Goal: Task Accomplishment & Management: Manage account settings

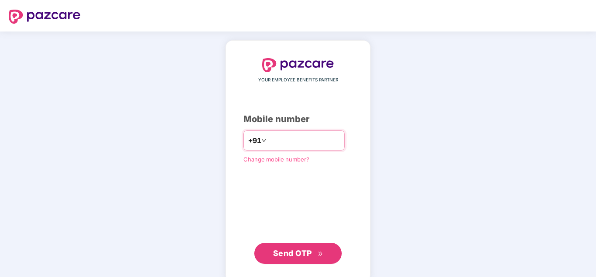
click at [290, 139] on input "number" at bounding box center [304, 140] width 72 height 14
type input "**********"
click at [296, 249] on span "Send OTP" at bounding box center [292, 252] width 39 height 9
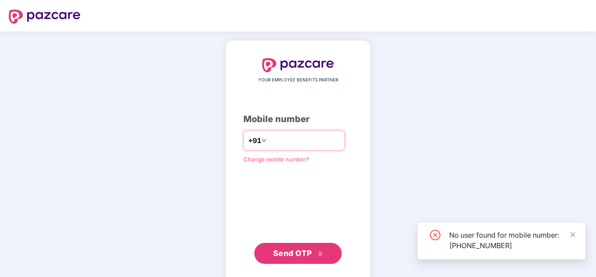
drag, startPoint x: 336, startPoint y: 146, endPoint x: 188, endPoint y: 166, distance: 149.8
click at [188, 166] on div "**********" at bounding box center [298, 160] width 596 height 259
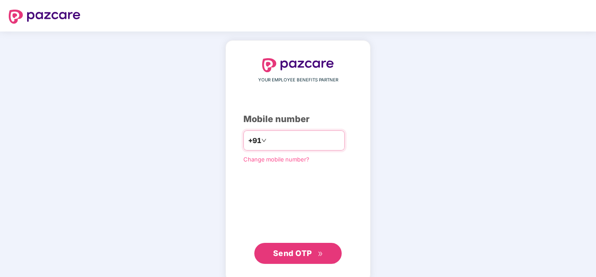
paste input "**********"
type input "**********"
click at [308, 254] on span "Send OTP" at bounding box center [292, 252] width 39 height 9
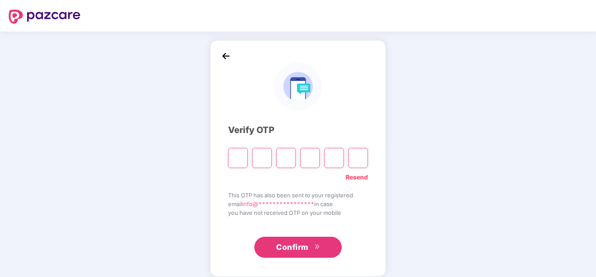
paste input "*"
type input "*"
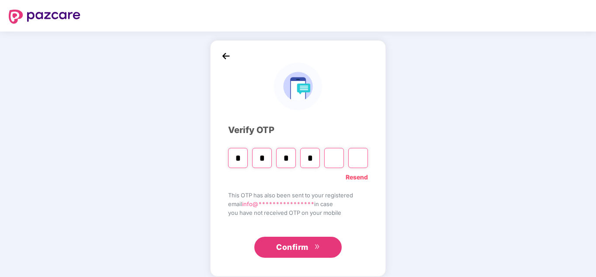
type input "*"
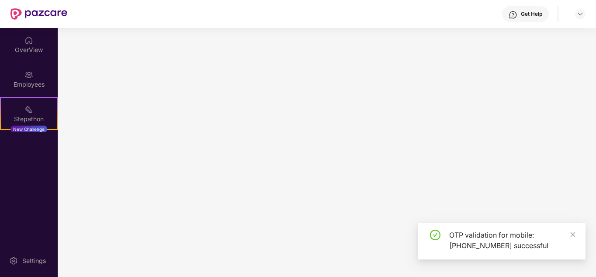
click at [237, 155] on main at bounding box center [327, 152] width 538 height 249
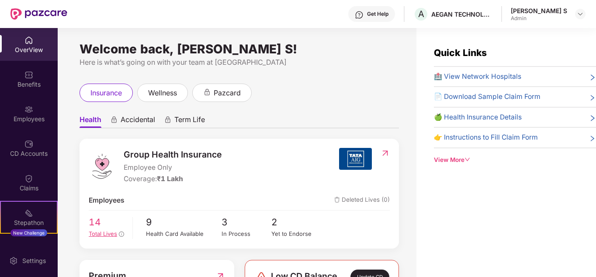
click at [95, 225] on span "14" at bounding box center [108, 222] width 38 height 14
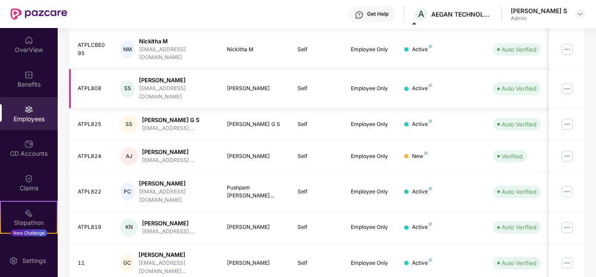
scroll to position [260, 0]
click at [160, 115] on div "Sanjana Patil G S" at bounding box center [170, 119] width 57 height 8
click at [574, 116] on img at bounding box center [567, 123] width 14 height 14
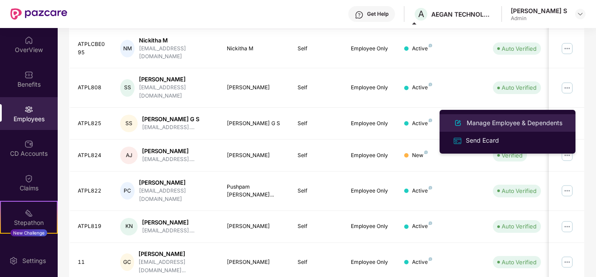
click at [541, 125] on div "Manage Employee & Dependents" at bounding box center [514, 123] width 99 height 10
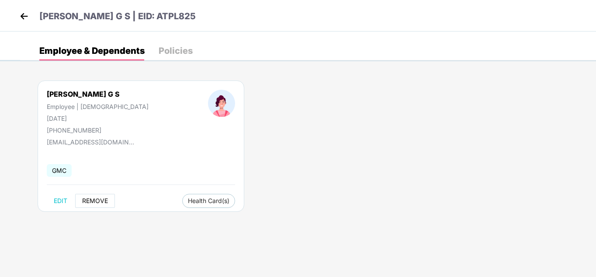
click at [94, 204] on button "REMOVE" at bounding box center [95, 201] width 40 height 14
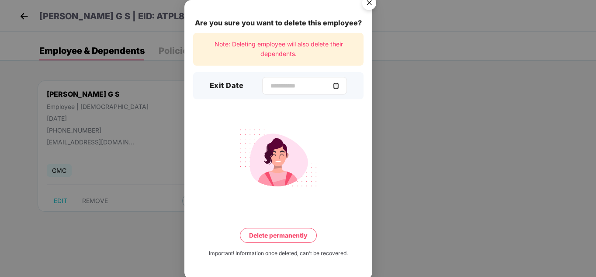
click at [339, 83] on img at bounding box center [335, 85] width 7 height 7
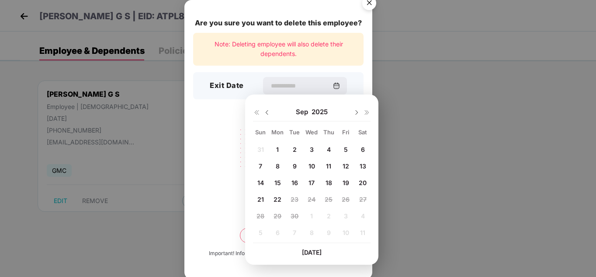
click at [263, 110] on div at bounding box center [261, 112] width 17 height 8
click at [265, 113] on img at bounding box center [266, 112] width 7 height 7
click at [265, 227] on div "31" at bounding box center [260, 231] width 13 height 13
type input "**********"
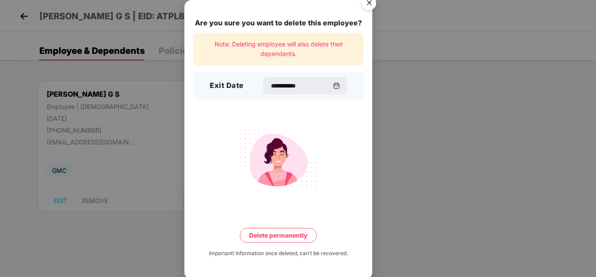
scroll to position [2, 0]
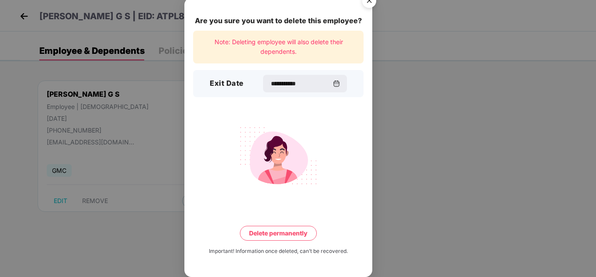
click at [297, 231] on button "Delete permanently" at bounding box center [278, 232] width 77 height 15
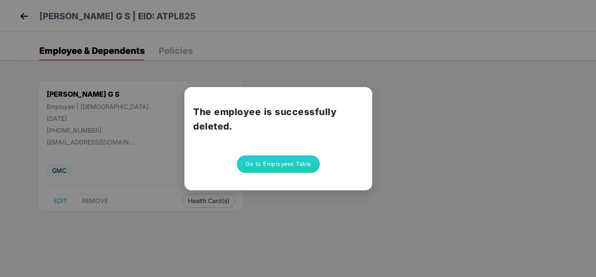
click at [294, 168] on button "Go to Employees Table" at bounding box center [278, 163] width 83 height 17
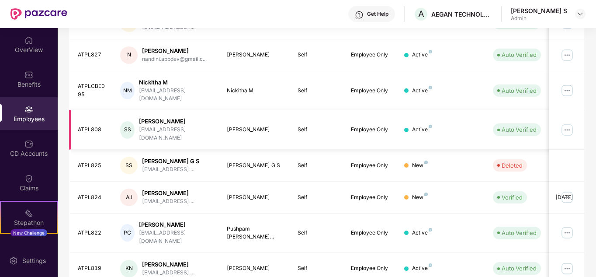
scroll to position [260, 0]
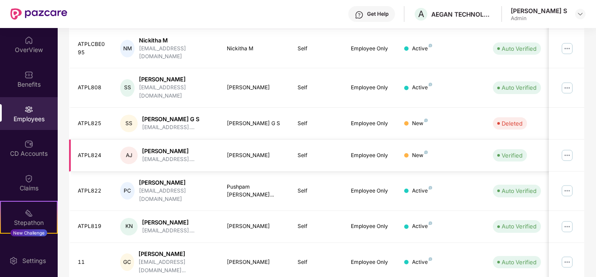
click at [569, 148] on img at bounding box center [567, 155] width 14 height 14
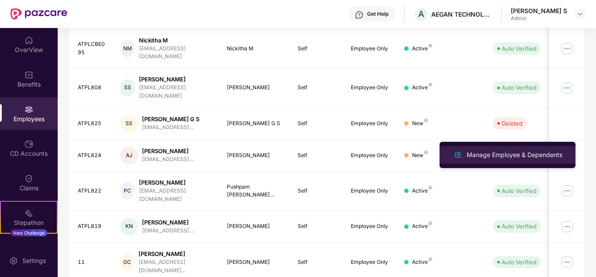
click at [500, 156] on div "Manage Employee & Dependents" at bounding box center [514, 155] width 99 height 10
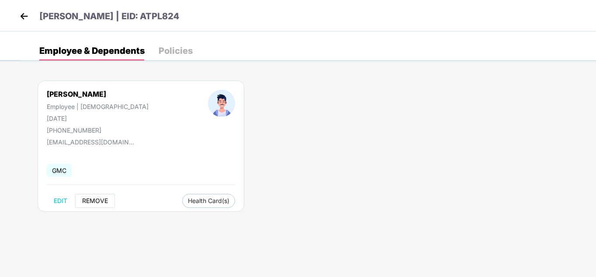
click at [99, 204] on button "REMOVE" at bounding box center [95, 201] width 40 height 14
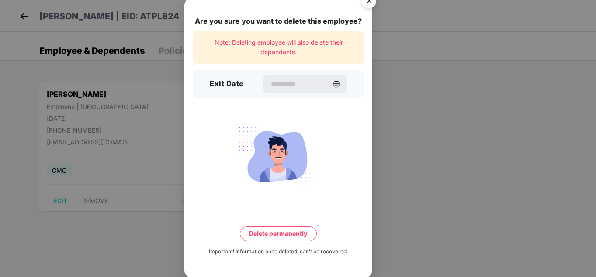
scroll to position [2, 0]
click at [339, 81] on img at bounding box center [335, 83] width 7 height 7
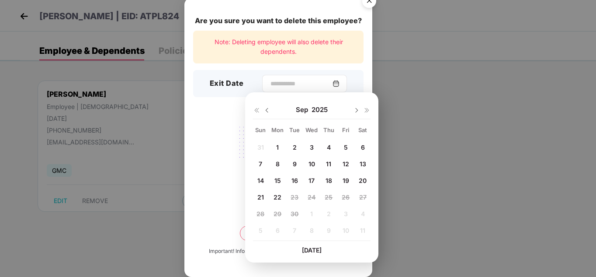
click at [339, 86] on img at bounding box center [335, 83] width 7 height 7
click at [265, 111] on img at bounding box center [266, 110] width 7 height 7
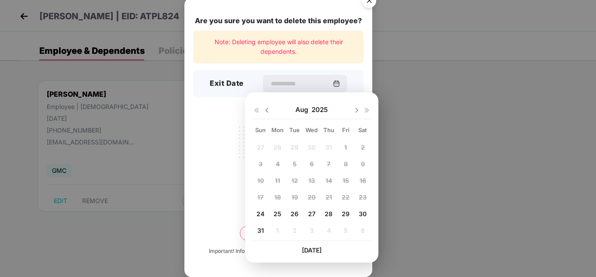
click at [268, 109] on img at bounding box center [266, 110] width 7 height 7
click at [355, 112] on img at bounding box center [356, 110] width 7 height 7
click at [263, 210] on span "24" at bounding box center [260, 213] width 8 height 7
type input "**********"
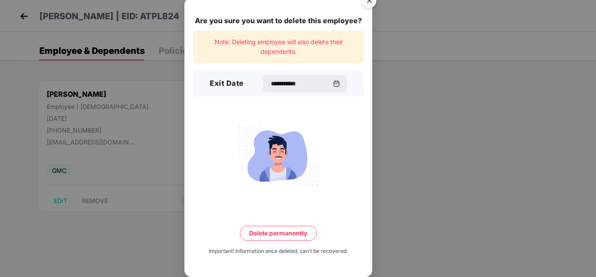
click at [301, 239] on button "Delete permanently" at bounding box center [278, 232] width 77 height 15
click at [294, 233] on button "Delete permanently" at bounding box center [278, 232] width 91 height 15
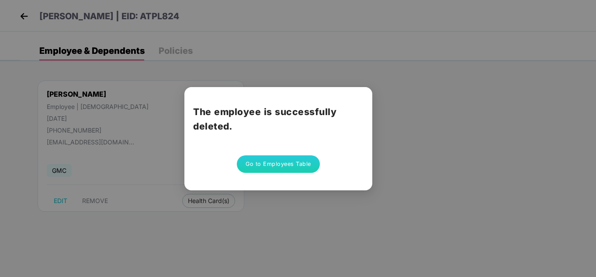
scroll to position [0, 0]
click at [287, 159] on button "Go to Employees Table" at bounding box center [278, 163] width 83 height 17
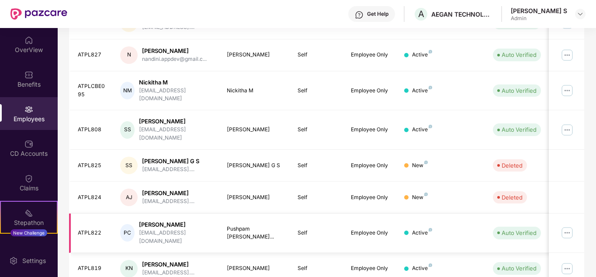
scroll to position [260, 0]
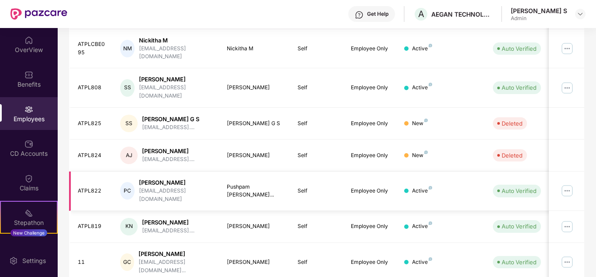
click at [565, 183] on img at bounding box center [567, 190] width 14 height 14
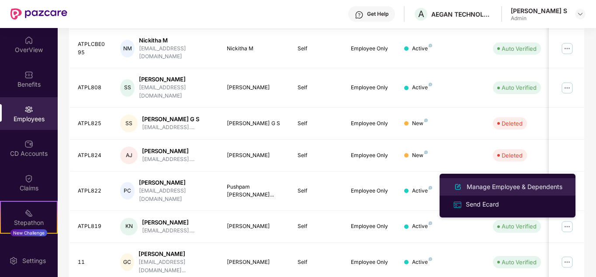
click at [491, 187] on div "Manage Employee & Dependents" at bounding box center [514, 187] width 99 height 10
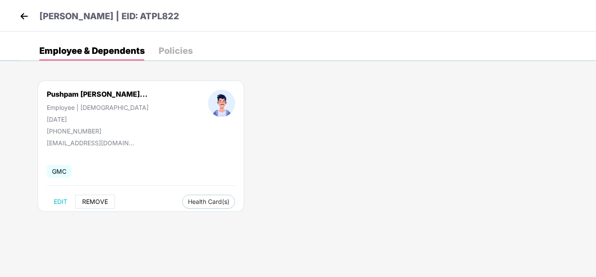
click at [95, 196] on button "REMOVE" at bounding box center [95, 201] width 40 height 14
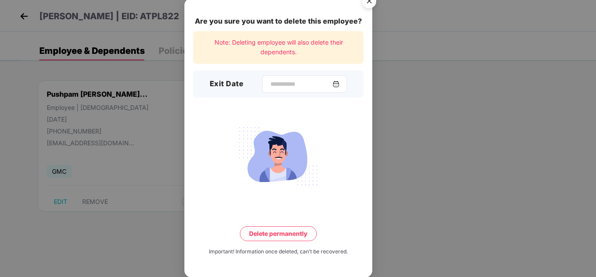
scroll to position [2, 0]
click at [339, 80] on img at bounding box center [335, 83] width 7 height 7
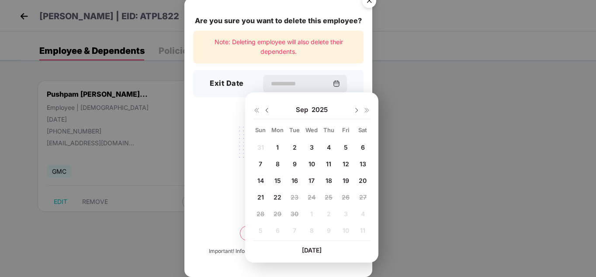
click at [270, 114] on div "Sep 2025" at bounding box center [312, 109] width 118 height 17
click at [265, 112] on img at bounding box center [266, 110] width 7 height 7
click at [257, 212] on span "24" at bounding box center [260, 213] width 8 height 7
type input "**********"
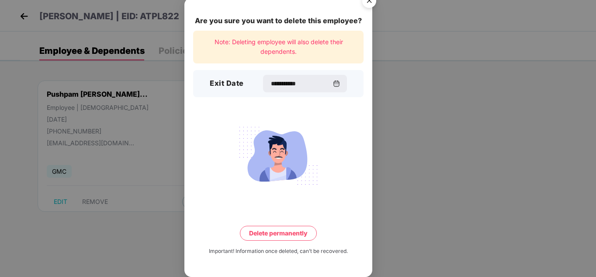
click at [301, 236] on button "Delete permanently" at bounding box center [278, 232] width 77 height 15
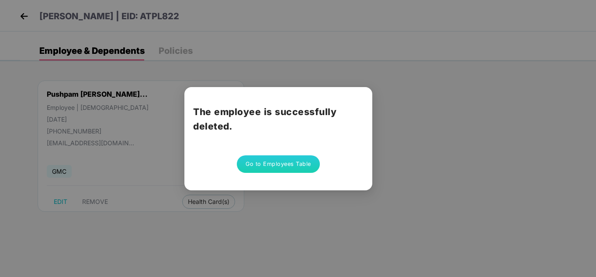
scroll to position [0, 0]
click at [303, 166] on button "Go to Employees Table" at bounding box center [278, 163] width 83 height 17
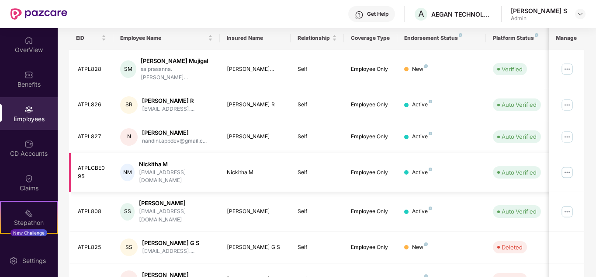
scroll to position [260, 0]
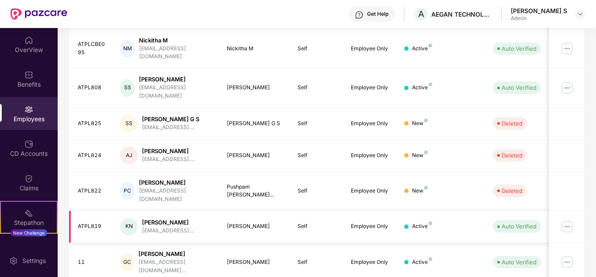
click at [566, 219] on img at bounding box center [567, 226] width 14 height 14
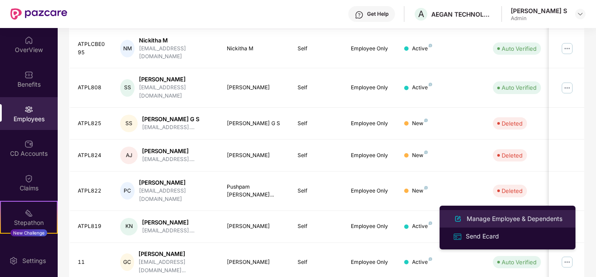
click at [504, 219] on div "Manage Employee & Dependents" at bounding box center [514, 219] width 99 height 10
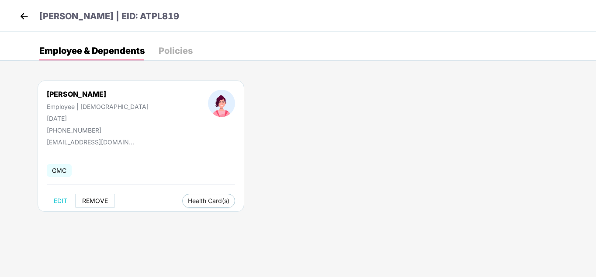
click at [103, 199] on span "REMOVE" at bounding box center [95, 200] width 26 height 7
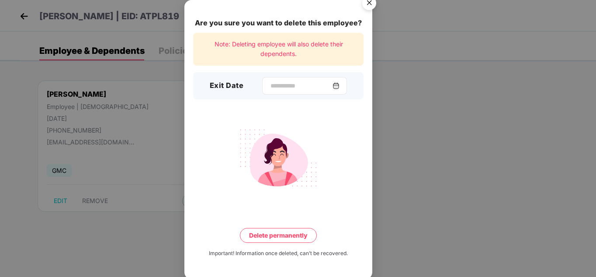
click at [339, 84] on img at bounding box center [335, 85] width 7 height 7
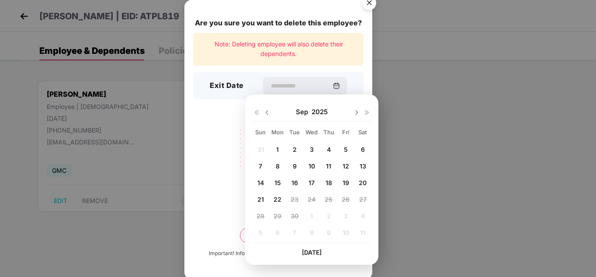
click at [267, 111] on img at bounding box center [266, 112] width 7 height 7
click at [259, 212] on span "24" at bounding box center [260, 215] width 8 height 7
type input "**********"
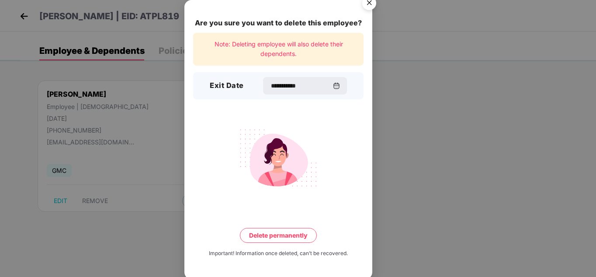
click at [300, 236] on button "Delete permanently" at bounding box center [278, 235] width 77 height 15
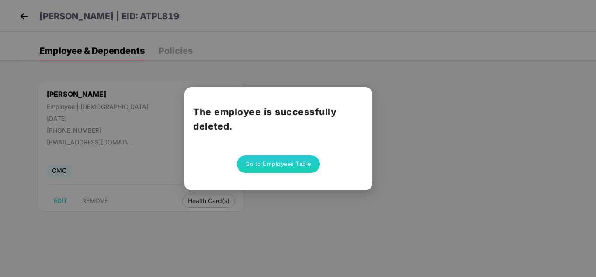
click at [267, 164] on button "Go to Employees Table" at bounding box center [278, 163] width 83 height 17
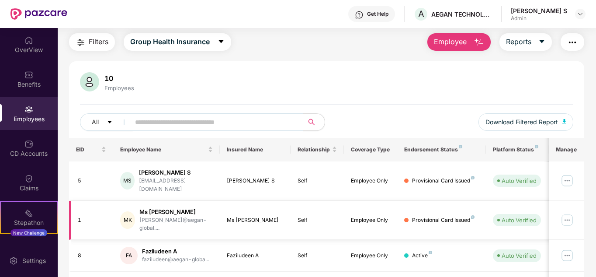
scroll to position [0, 0]
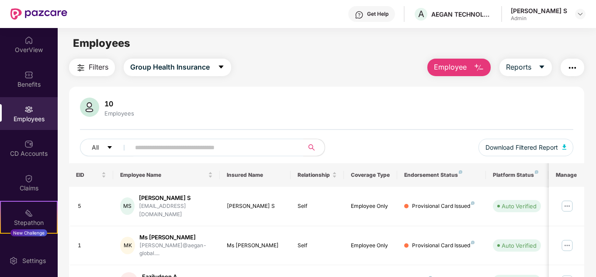
click at [29, 115] on div "Employees" at bounding box center [29, 118] width 58 height 9
click at [34, 153] on div "CD Accounts" at bounding box center [29, 153] width 58 height 9
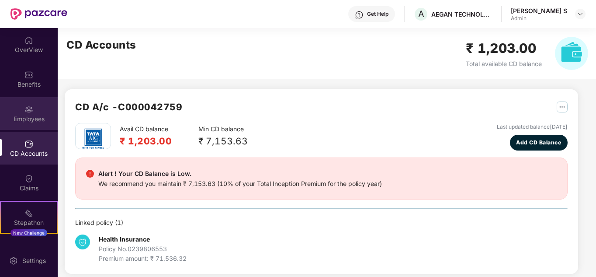
click at [31, 112] on img at bounding box center [28, 109] width 9 height 9
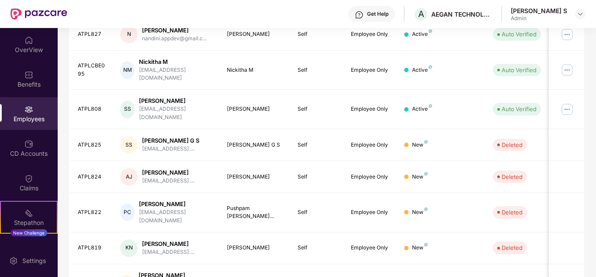
scroll to position [260, 0]
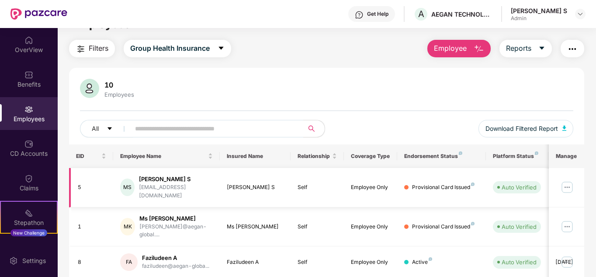
scroll to position [0, 0]
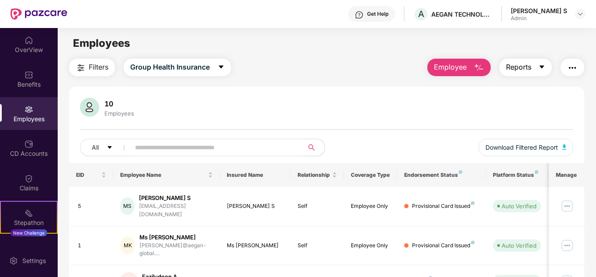
click at [523, 66] on span "Reports" at bounding box center [518, 67] width 25 height 11
click at [360, 77] on div "Filters Group Health Insurance Employee Reports 10 Employees All Download Filte…" at bounding box center [327, 213] width 516 height 309
click at [558, 16] on div "Admin" at bounding box center [539, 18] width 56 height 7
click at [584, 13] on div at bounding box center [580, 14] width 10 height 10
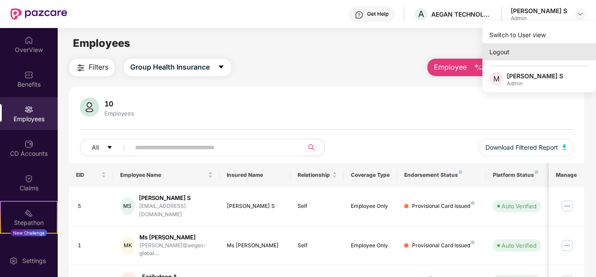
click at [528, 53] on div "Logout" at bounding box center [539, 51] width 114 height 17
